Goal: Task Accomplishment & Management: Manage account settings

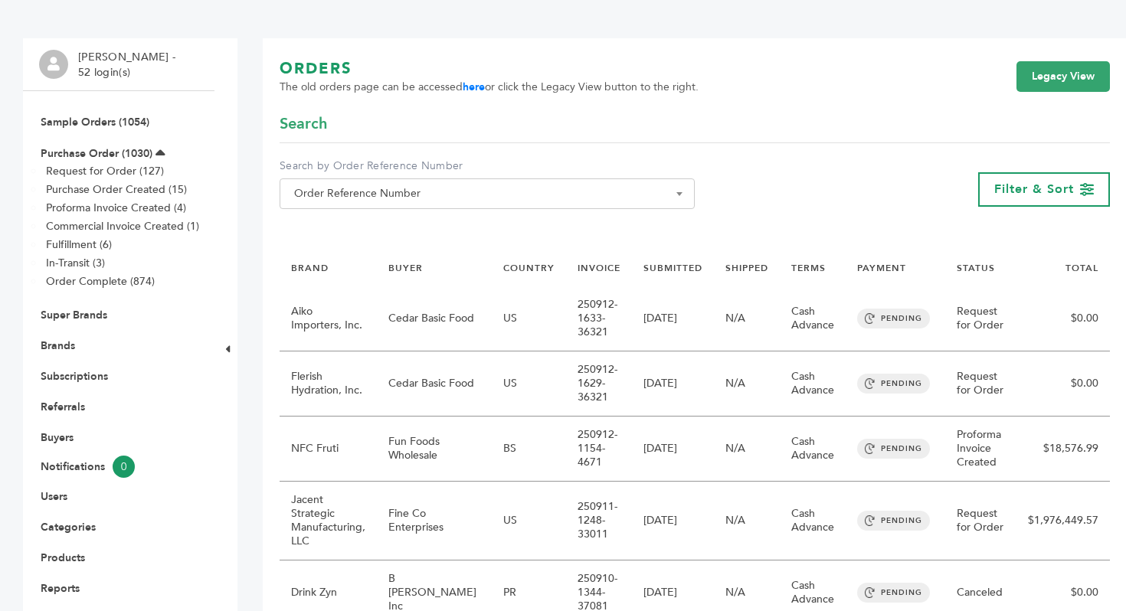
scroll to position [97, 0]
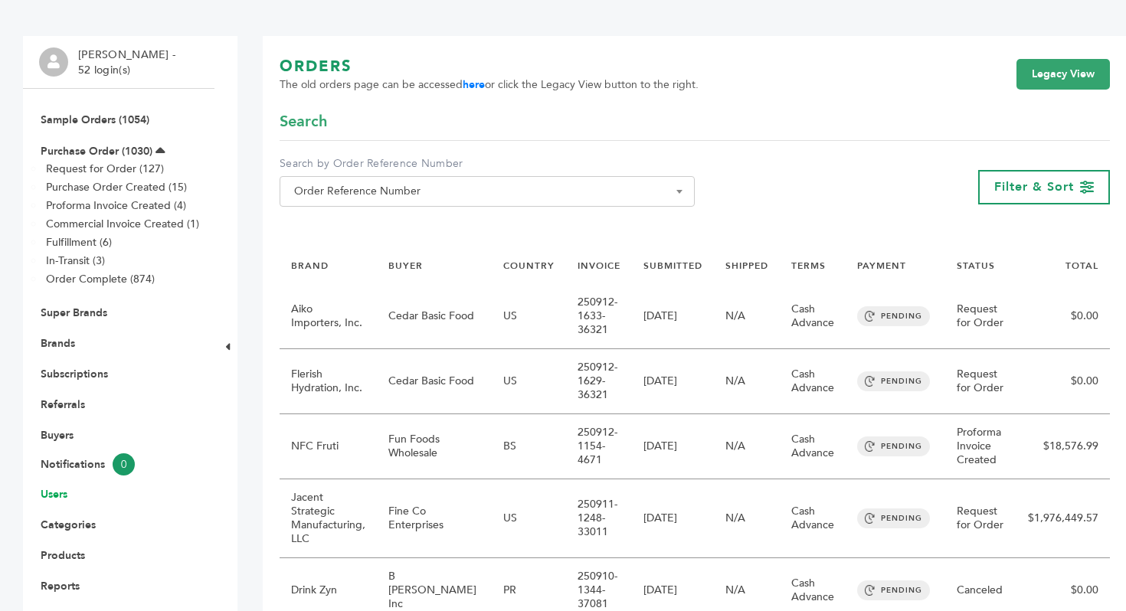
click at [67, 501] on link "Users" at bounding box center [54, 494] width 27 height 15
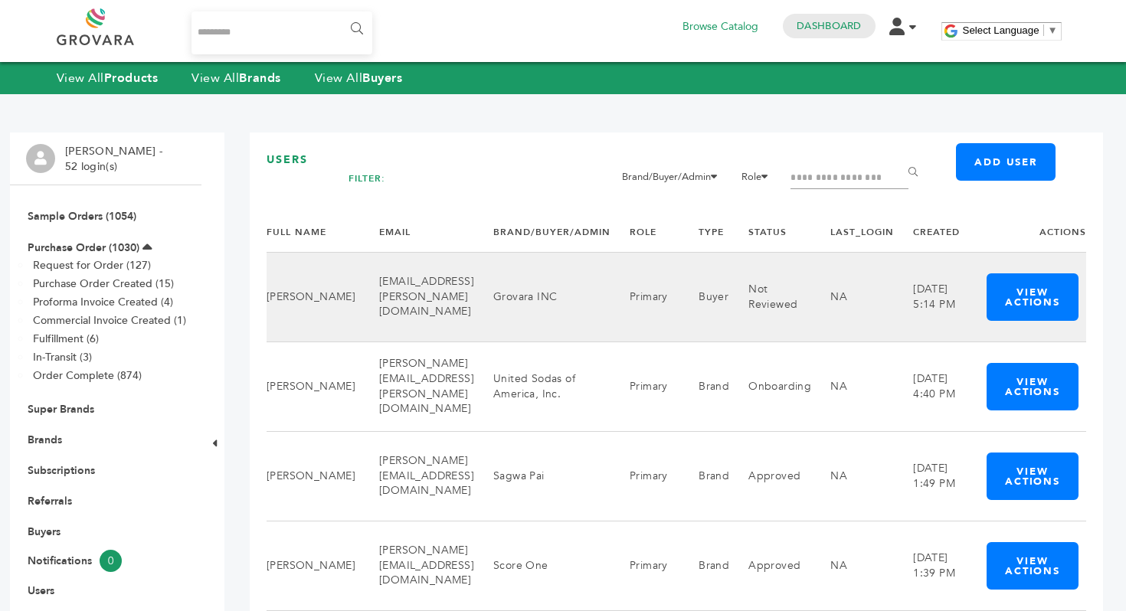
scroll to position [0, 88]
click at [557, 284] on td "Grovara INC" at bounding box center [542, 297] width 136 height 90
click at [1058, 303] on button "View Actions" at bounding box center [1032, 296] width 91 height 47
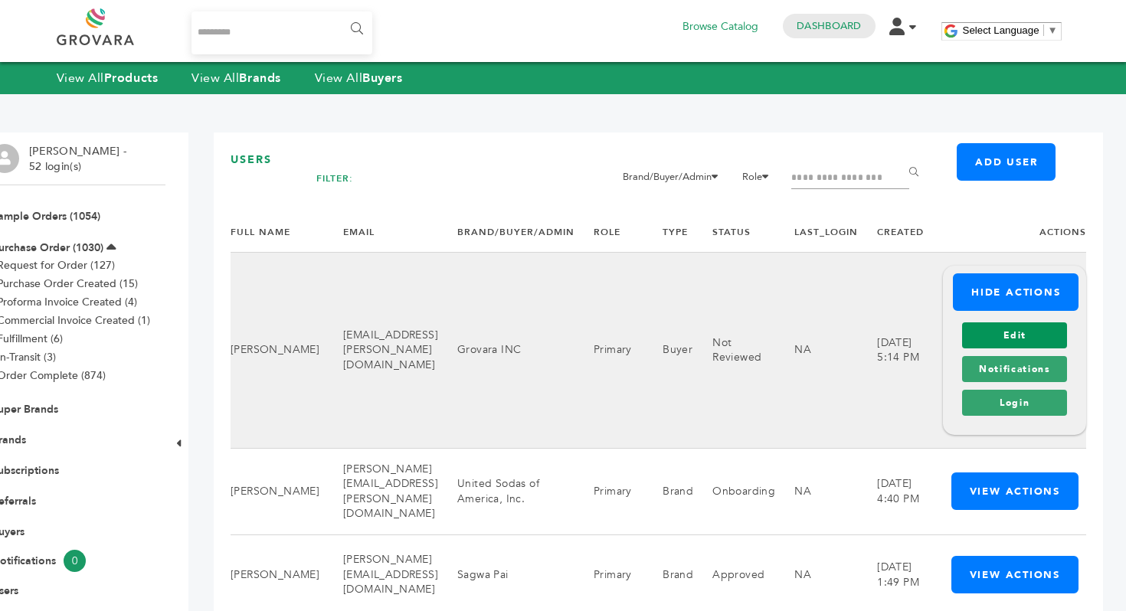
click at [1067, 346] on link "Edit" at bounding box center [1014, 336] width 105 height 26
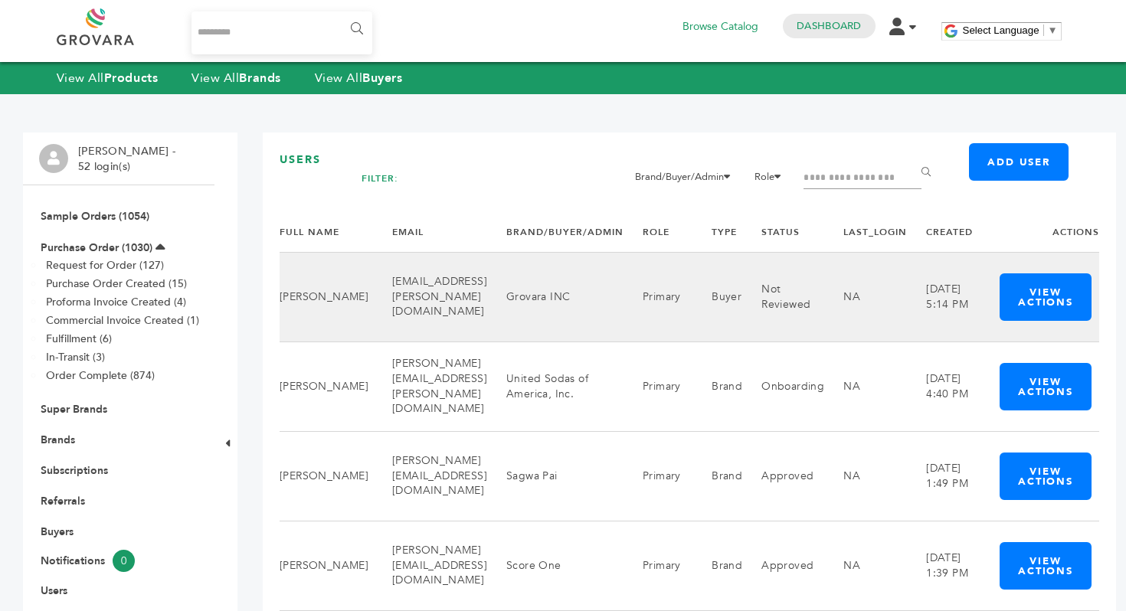
click at [824, 301] on td "Not Reviewed" at bounding box center [783, 297] width 82 height 90
click at [693, 290] on td "Primary" at bounding box center [658, 297] width 69 height 90
click at [1088, 287] on button "View Actions" at bounding box center [1045, 296] width 91 height 47
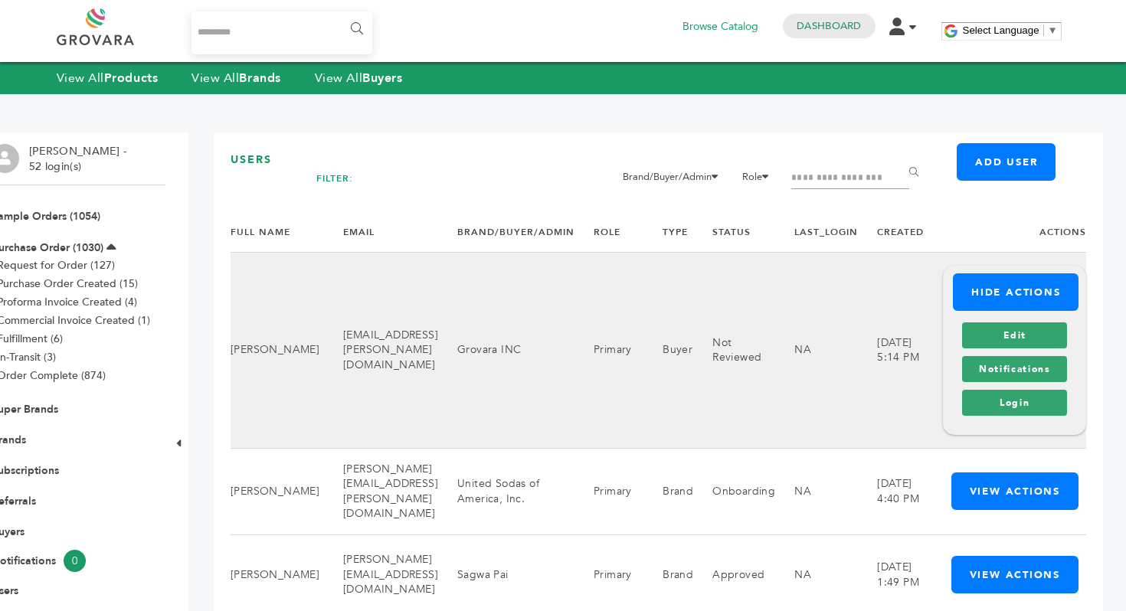
scroll to position [0, 126]
click at [1018, 342] on link "Edit" at bounding box center [1014, 336] width 105 height 26
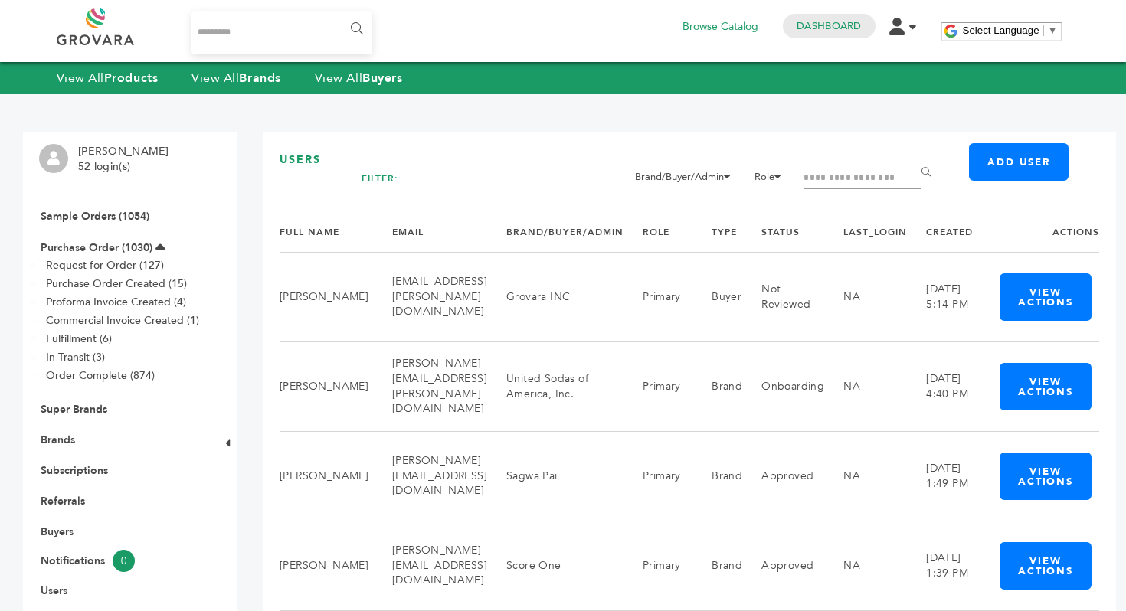
scroll to position [0, 88]
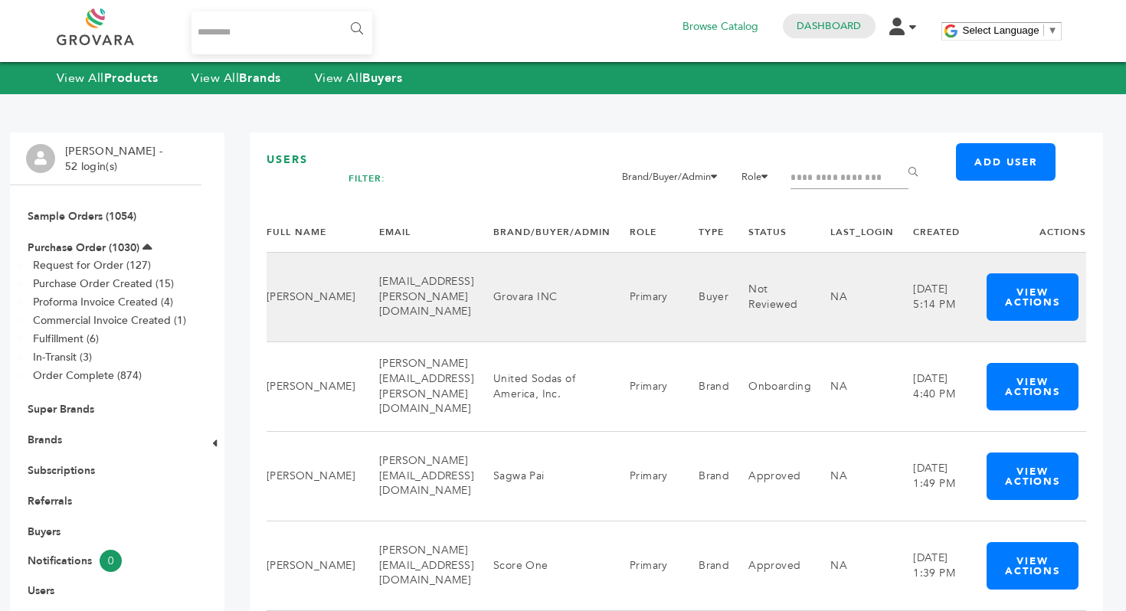
click at [545, 273] on td "Grovara INC" at bounding box center [542, 297] width 136 height 90
click at [1048, 317] on button "View Actions" at bounding box center [1032, 296] width 91 height 47
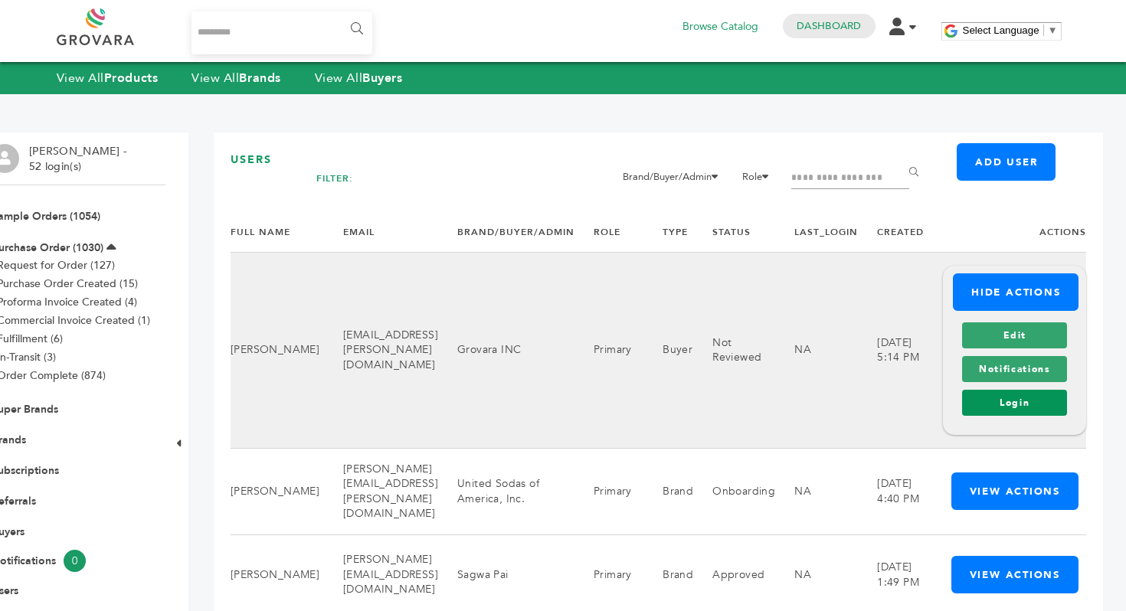
click at [1036, 394] on link "Login" at bounding box center [1014, 403] width 105 height 26
